Goal: Communication & Community: Answer question/provide support

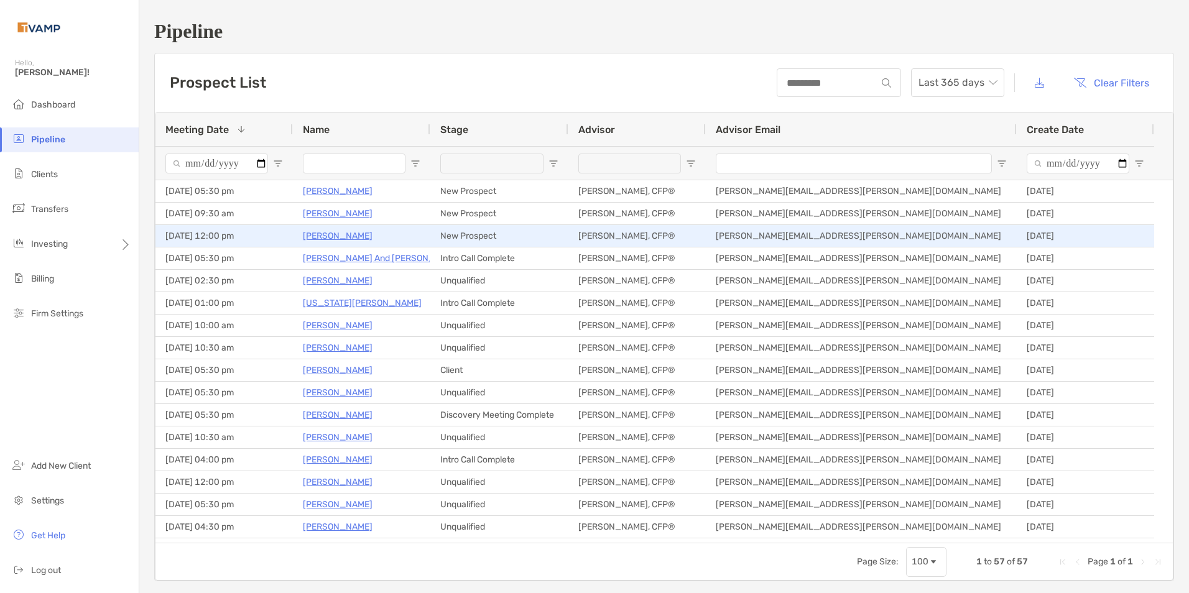
click at [320, 234] on p "[PERSON_NAME]" at bounding box center [338, 236] width 70 height 16
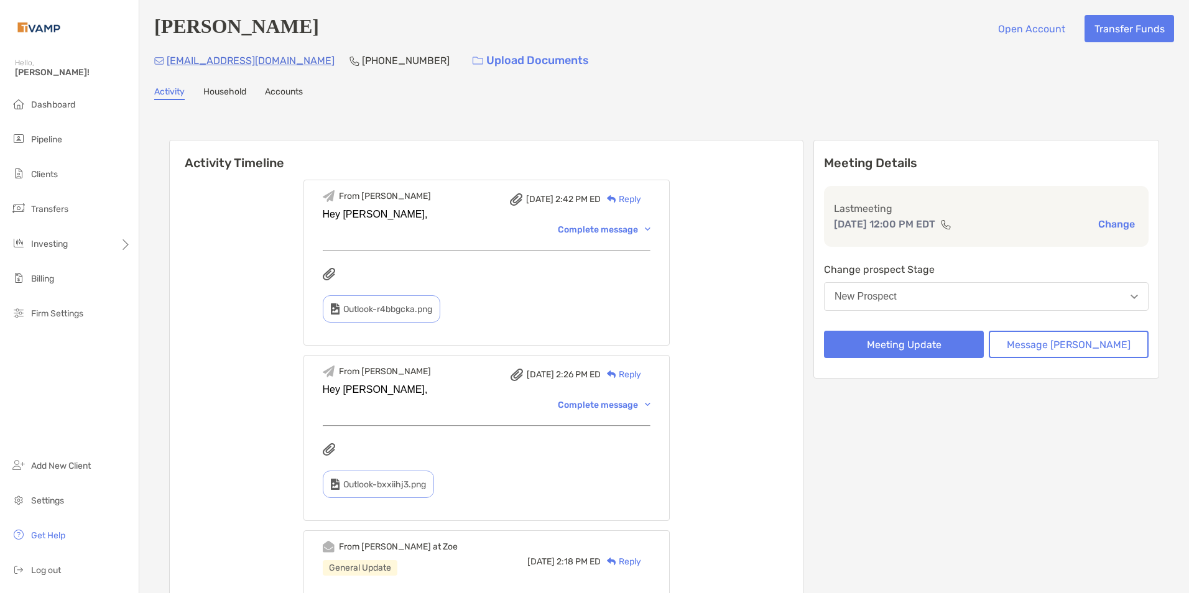
scroll to position [187, 0]
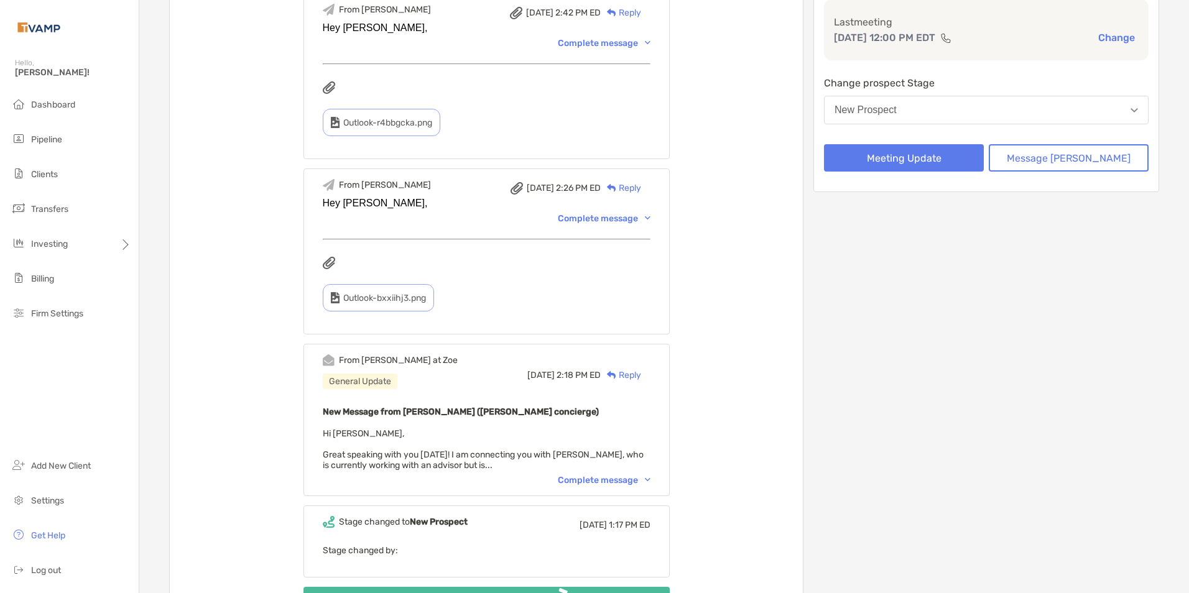
click at [651, 220] on img at bounding box center [648, 218] width 6 height 4
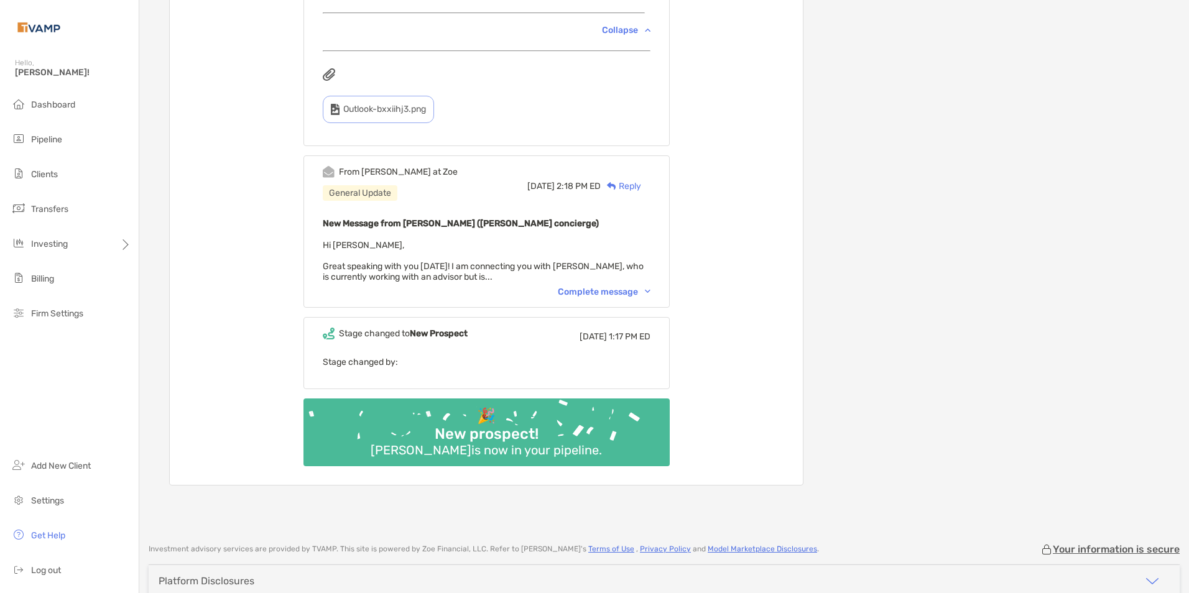
scroll to position [871, 0]
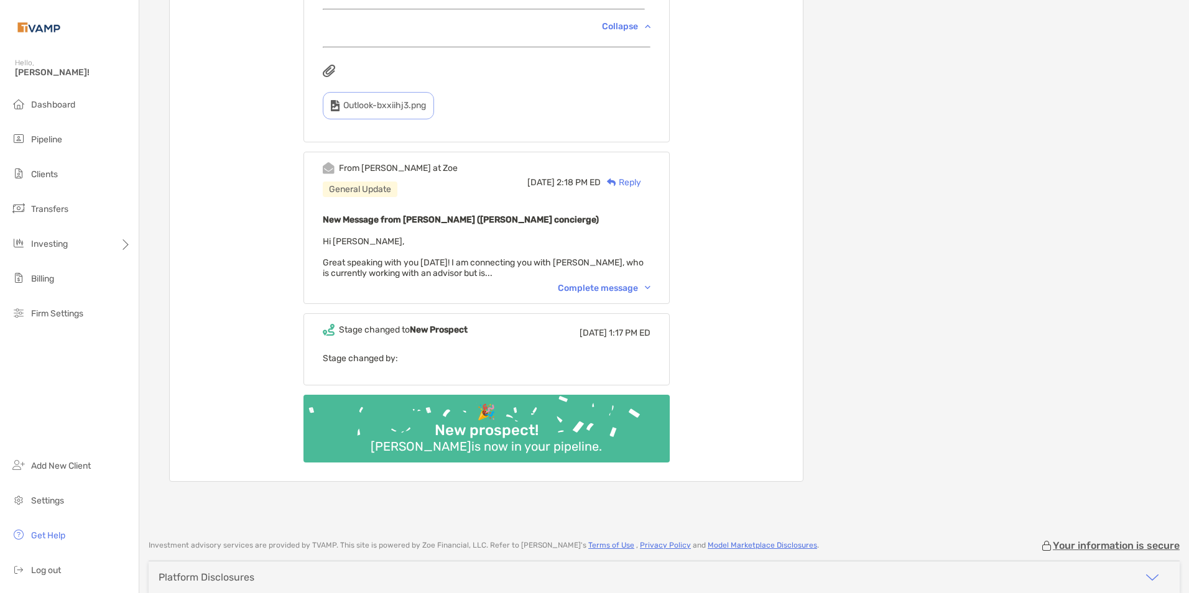
click at [651, 290] on img at bounding box center [648, 288] width 6 height 4
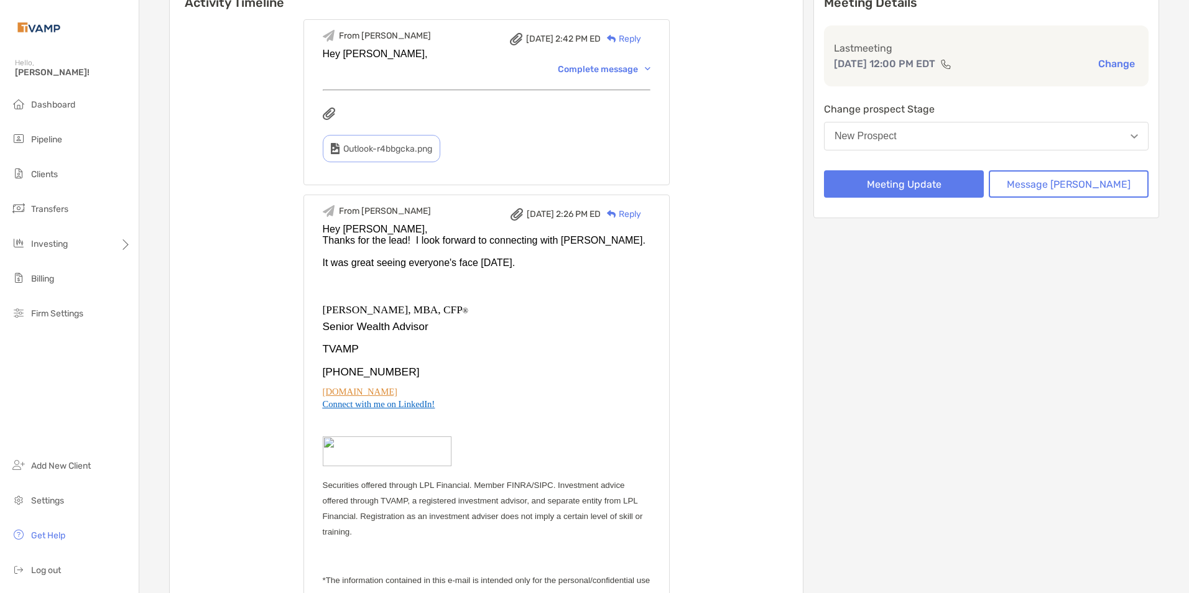
scroll to position [0, 0]
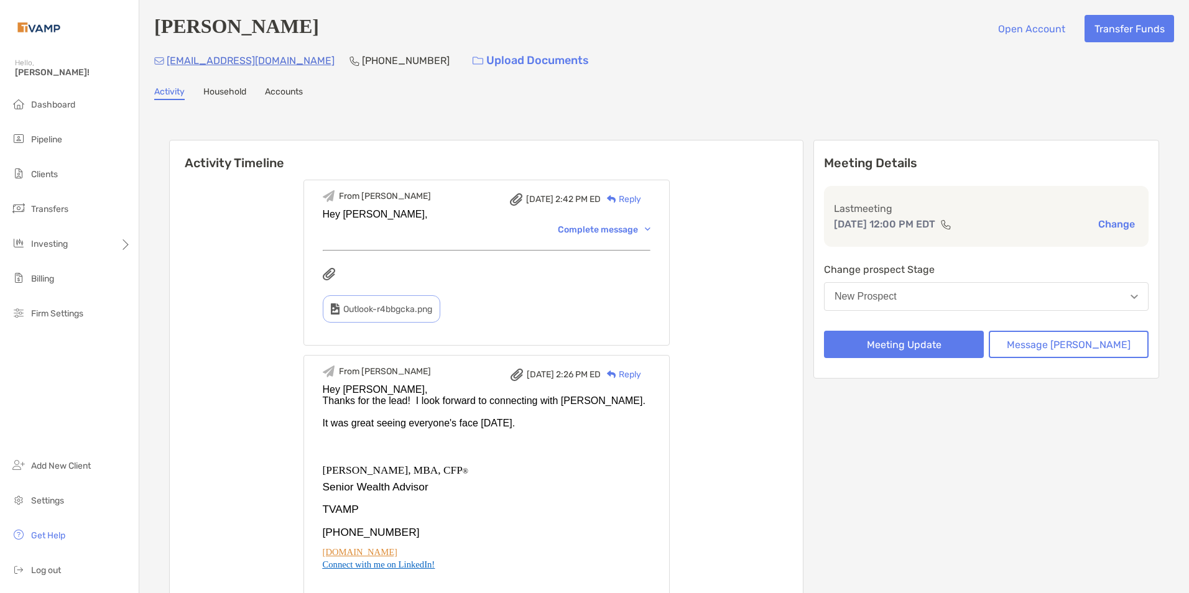
click at [641, 202] on div "Reply" at bounding box center [621, 199] width 40 height 13
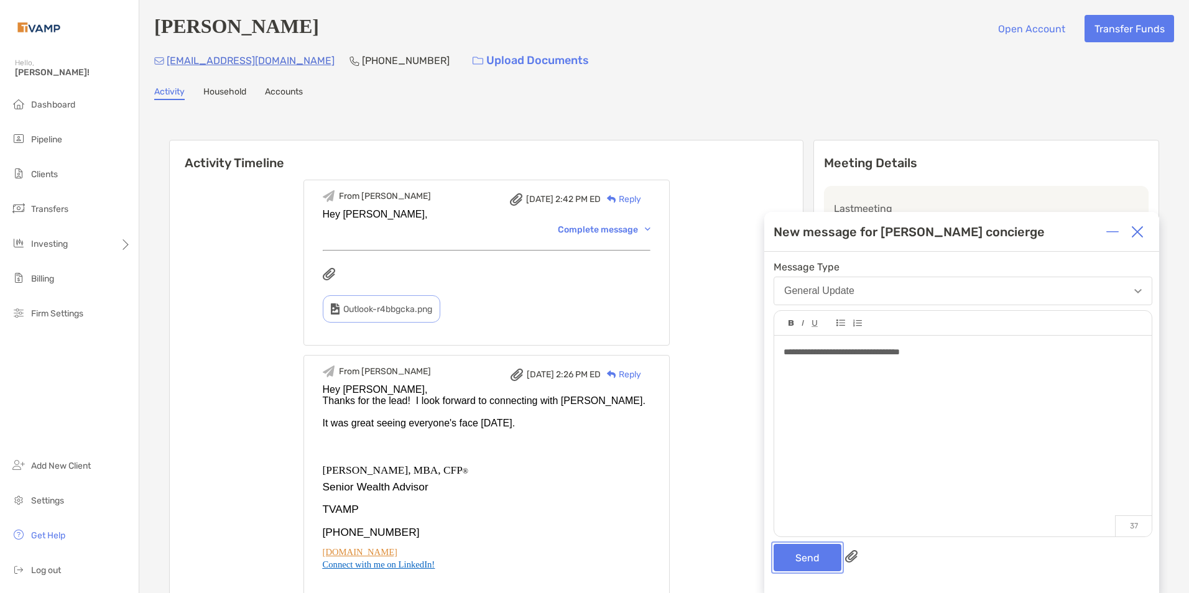
click at [807, 558] on button "Send" at bounding box center [808, 557] width 68 height 27
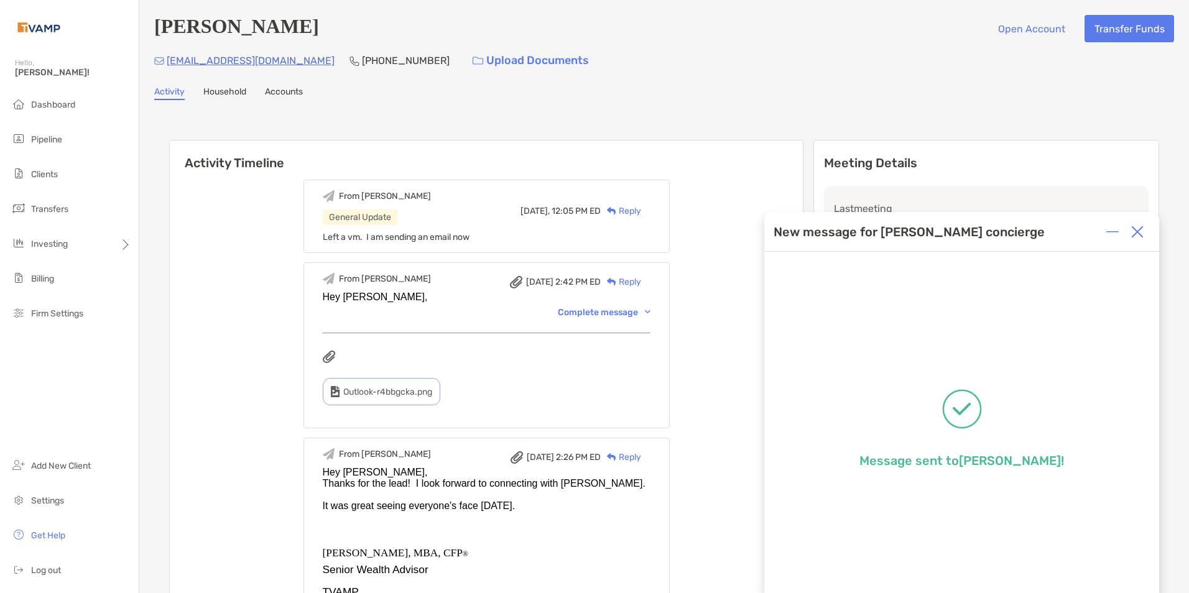
click at [215, 62] on p "[EMAIL_ADDRESS][DOMAIN_NAME]" at bounding box center [251, 61] width 168 height 16
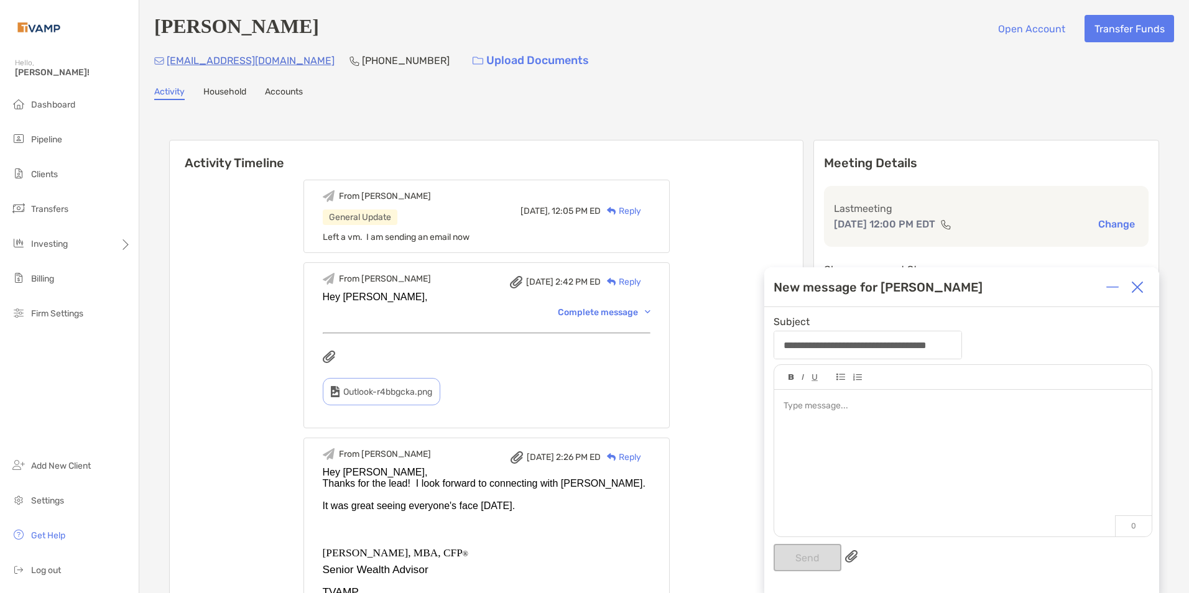
click at [1141, 288] on img at bounding box center [1137, 287] width 12 height 12
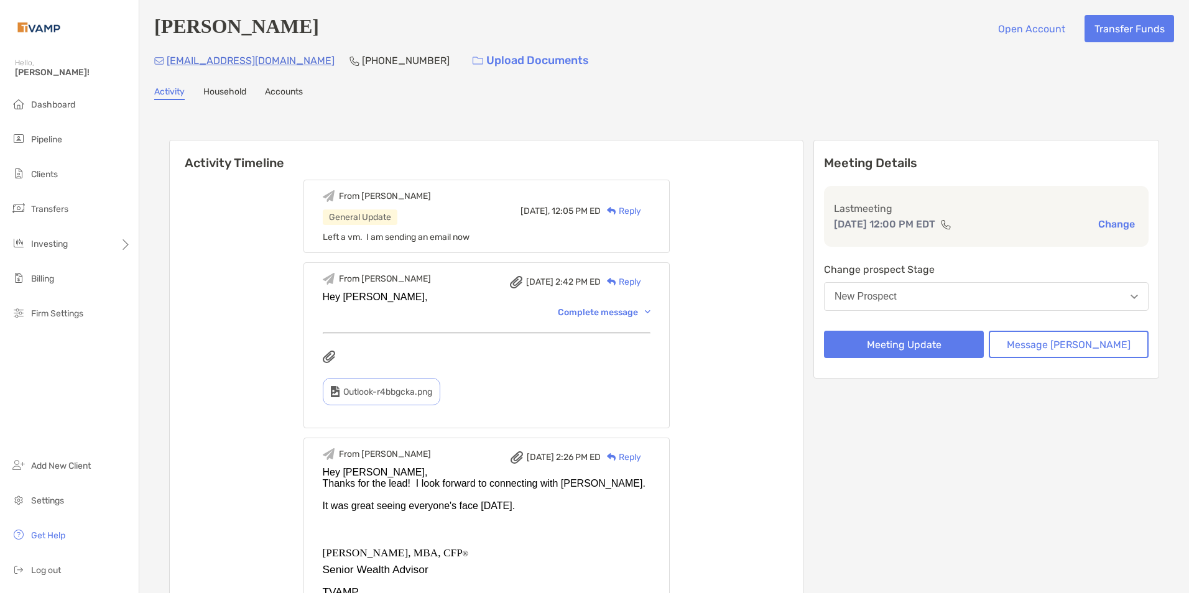
click at [641, 215] on div "Reply" at bounding box center [621, 211] width 40 height 13
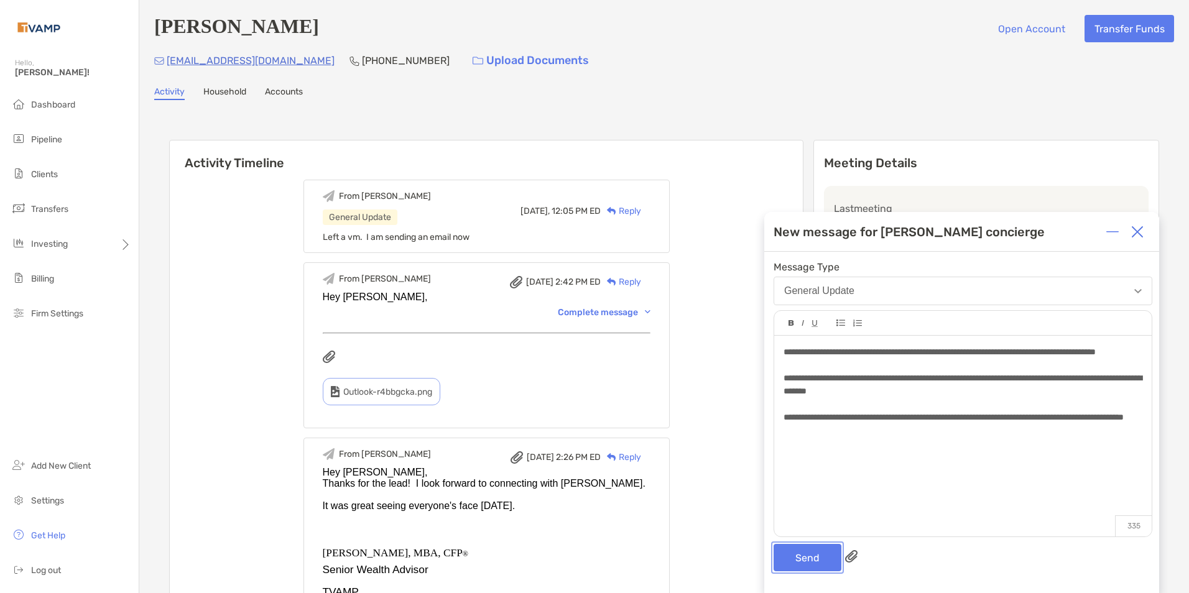
click at [802, 559] on button "Send" at bounding box center [808, 557] width 68 height 27
